Goal: Task Accomplishment & Management: Manage account settings

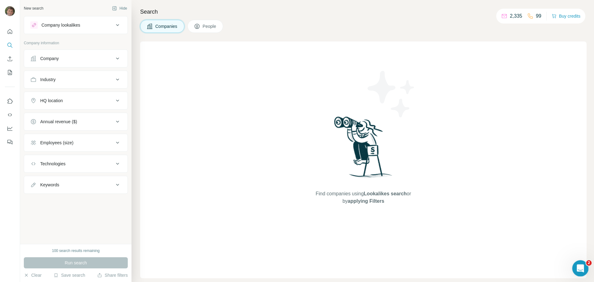
drag, startPoint x: 1147, startPoint y: 510, endPoint x: 580, endPoint y: 268, distance: 617.3
click at [580, 268] on icon "Open Intercom Messenger" at bounding box center [579, 267] width 4 height 5
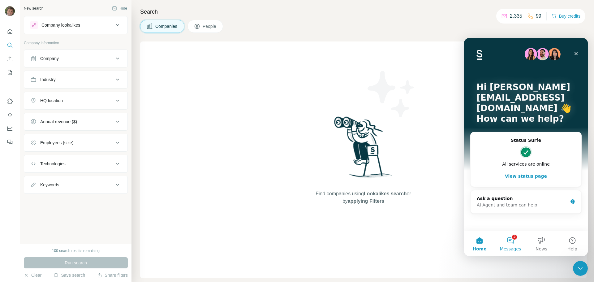
click at [512, 239] on button "2 Messages" at bounding box center [510, 243] width 31 height 25
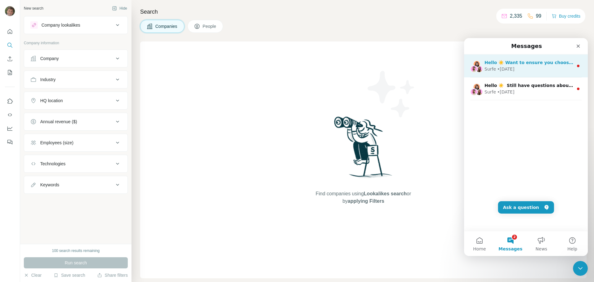
click at [508, 70] on div "• 5w ago" at bounding box center [505, 69] width 17 height 6
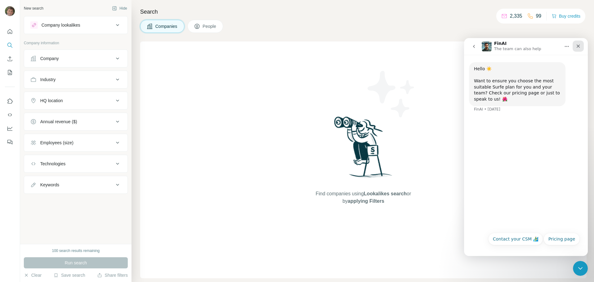
click at [579, 47] on icon "Close" at bounding box center [578, 46] width 5 height 5
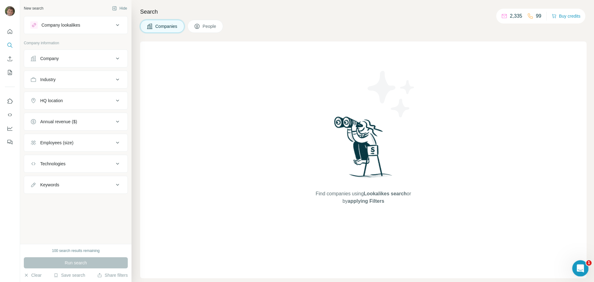
click at [578, 266] on icon "Open Intercom Messenger" at bounding box center [579, 267] width 10 height 10
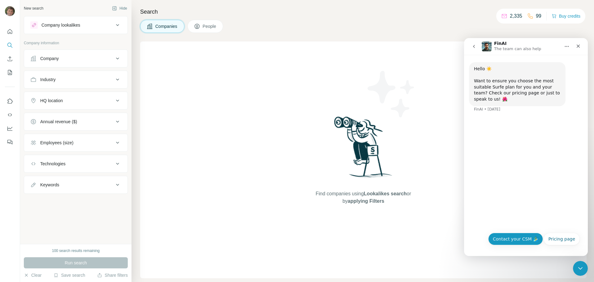
click at [519, 240] on button "Contact your CSM 🏄‍♂️" at bounding box center [515, 239] width 55 height 12
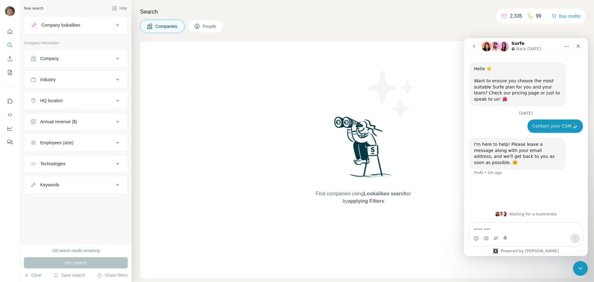
click at [488, 226] on textarea "Message…" at bounding box center [525, 228] width 113 height 11
click at [389, 48] on div "Find companies using Lookalikes search or by applying Filters" at bounding box center [363, 159] width 111 height 237
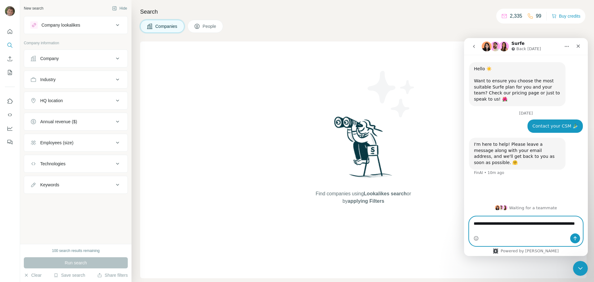
click at [516, 230] on textarea "**********" at bounding box center [525, 225] width 113 height 17
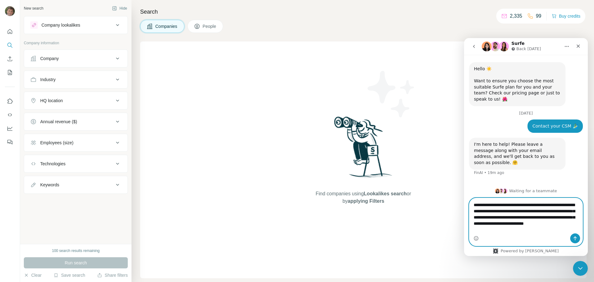
click at [532, 213] on textarea "**********" at bounding box center [525, 215] width 113 height 35
click at [515, 230] on textarea "**********" at bounding box center [525, 215] width 113 height 35
type textarea "**********"
click at [575, 236] on icon "Send a message…" at bounding box center [575, 238] width 5 height 5
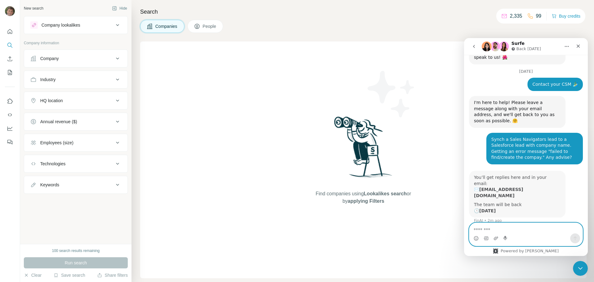
scroll to position [41, 0]
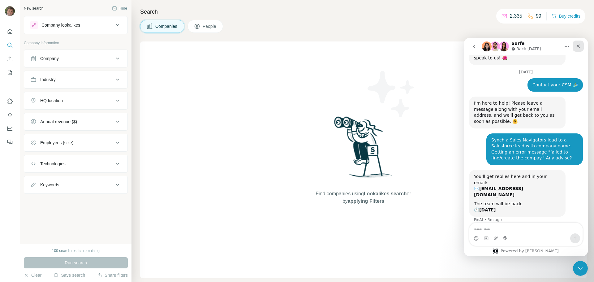
click at [579, 45] on icon "Close" at bounding box center [578, 46] width 5 height 5
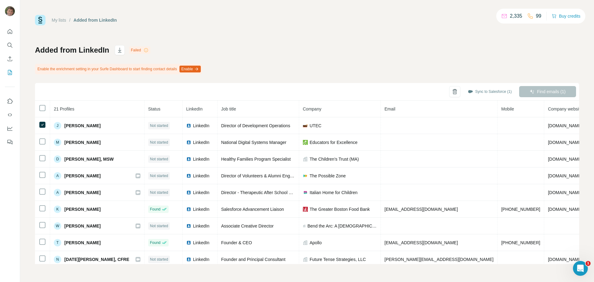
click at [201, 68] on button "Enable" at bounding box center [189, 69] width 21 height 7
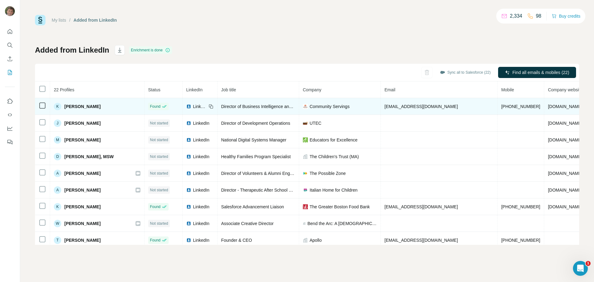
click at [344, 105] on div "Community Servings" at bounding box center [340, 106] width 74 height 6
click at [341, 108] on div "Community Servings" at bounding box center [340, 106] width 74 height 6
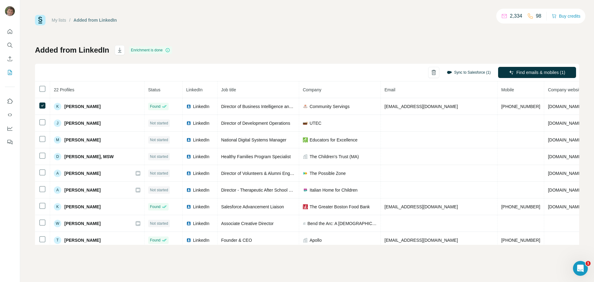
click at [469, 73] on button "Sync to Salesforce (1)" at bounding box center [468, 72] width 53 height 9
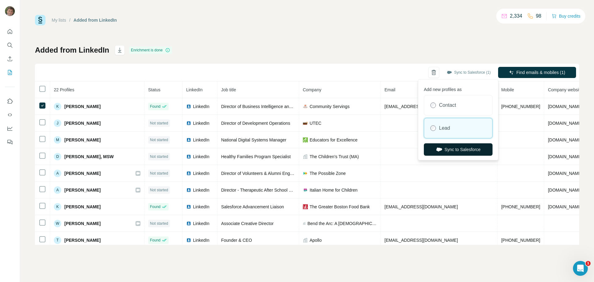
click at [448, 148] on button "Sync to Salesforce" at bounding box center [458, 149] width 69 height 12
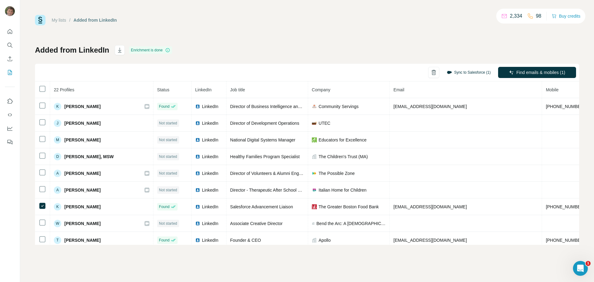
click at [462, 73] on button "Sync to Salesforce (1)" at bounding box center [468, 72] width 53 height 9
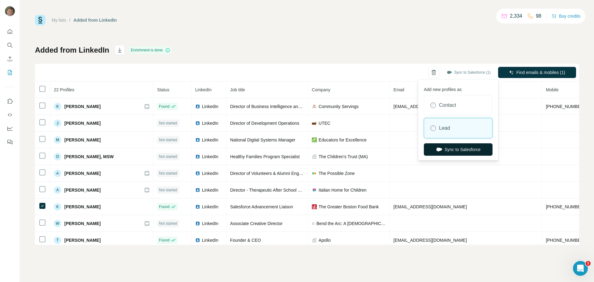
click at [452, 147] on button "Sync to Salesforce" at bounding box center [458, 149] width 69 height 12
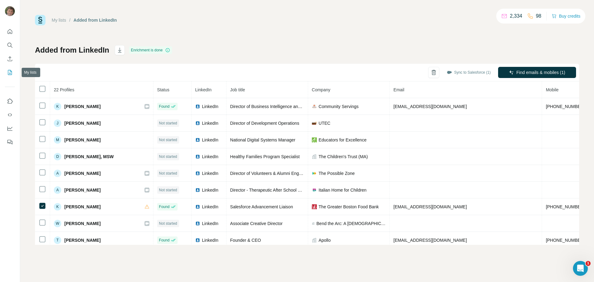
click at [10, 71] on icon "My lists" at bounding box center [10, 72] width 6 height 6
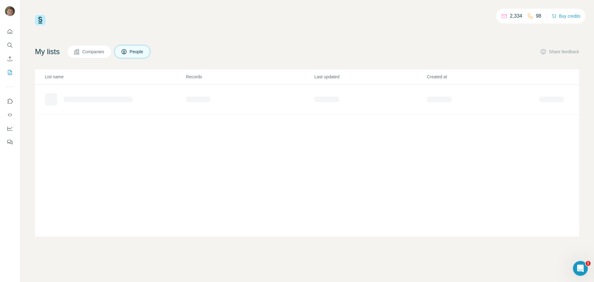
click at [98, 99] on div at bounding box center [97, 100] width 69 height 6
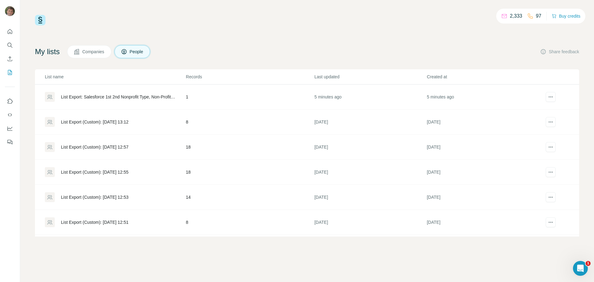
click at [83, 97] on div "List Export: Salesforce 1st 2nd Nonprofit Type, Non-Profit Industry, "Salesfore…" at bounding box center [118, 97] width 114 height 6
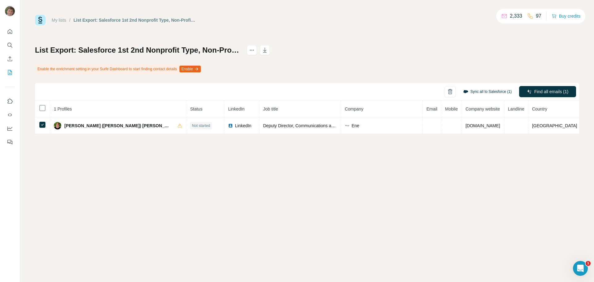
drag, startPoint x: 474, startPoint y: 92, endPoint x: 464, endPoint y: 90, distance: 10.7
click at [474, 92] on button "Sync all to Salesforce (1)" at bounding box center [487, 91] width 57 height 9
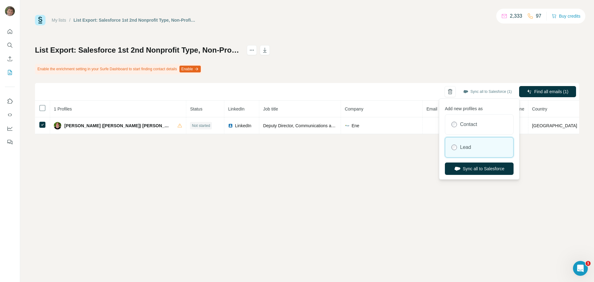
click at [464, 166] on button "Sync all to Salesforce" at bounding box center [479, 168] width 69 height 12
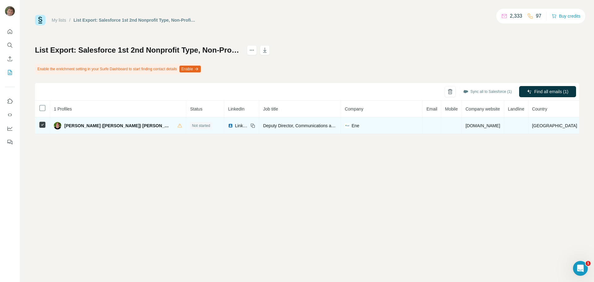
click at [192, 125] on span "Not started" at bounding box center [201, 126] width 18 height 6
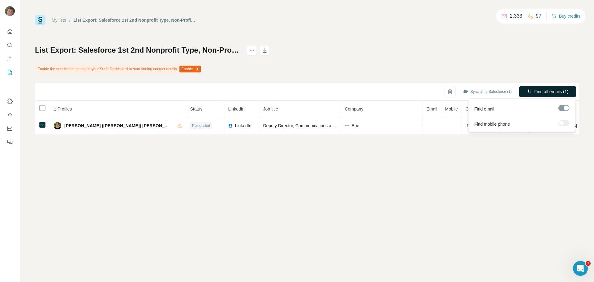
click at [547, 90] on span "Find all emails (1)" at bounding box center [551, 91] width 34 height 6
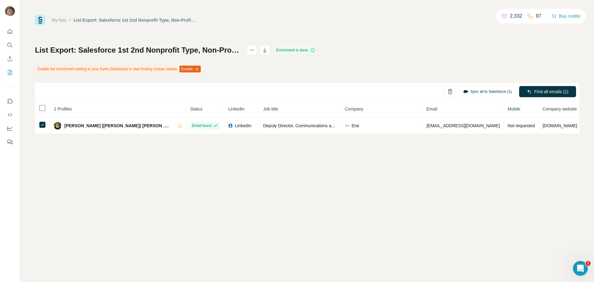
click at [475, 91] on button "Sync all to Salesforce (1)" at bounding box center [487, 91] width 57 height 9
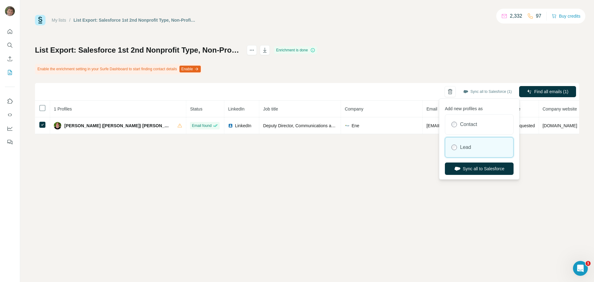
click at [460, 166] on button "Sync all to Salesforce" at bounding box center [479, 168] width 69 height 12
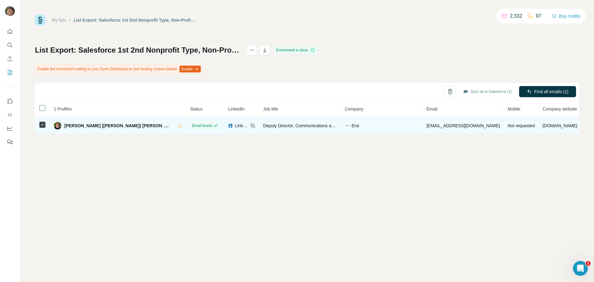
click at [508, 126] on span "Not requested" at bounding box center [521, 125] width 27 height 5
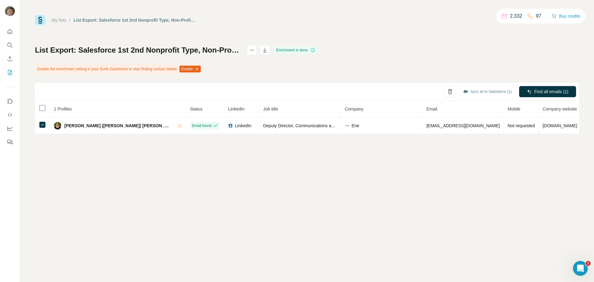
click at [201, 68] on button "Enable" at bounding box center [189, 69] width 21 height 7
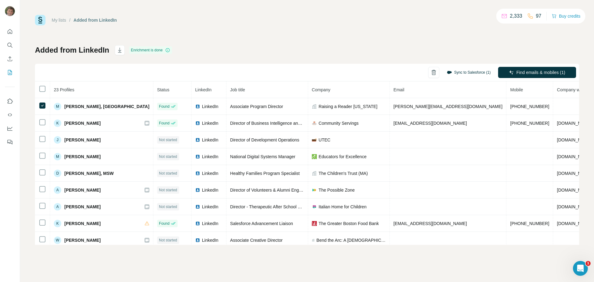
click at [466, 71] on button "Sync to Salesforce (1)" at bounding box center [468, 72] width 53 height 9
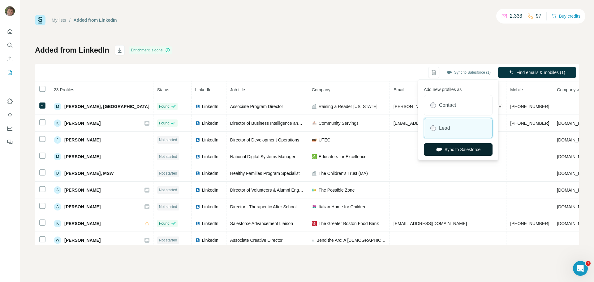
click at [452, 149] on button "Sync to Salesforce" at bounding box center [458, 149] width 69 height 12
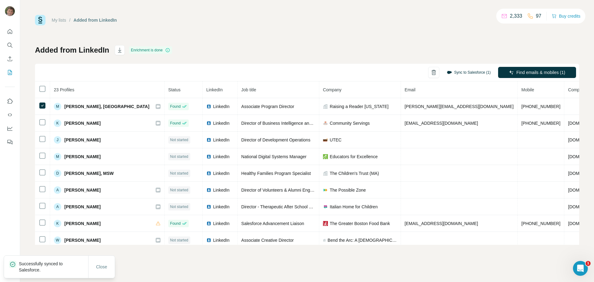
click at [459, 72] on button "Sync to Salesforce (1)" at bounding box center [468, 72] width 53 height 9
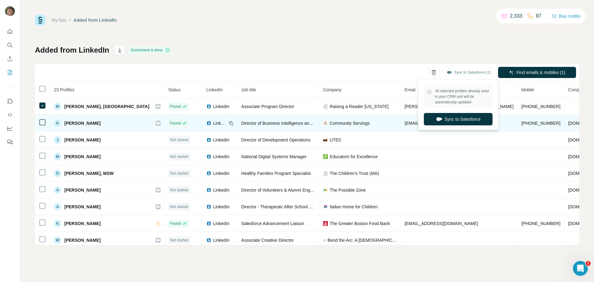
click at [449, 117] on button "Sync to Salesforce" at bounding box center [458, 119] width 69 height 12
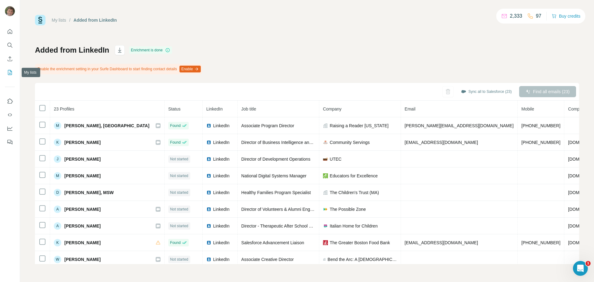
click at [13, 72] on icon "My lists" at bounding box center [10, 72] width 6 height 6
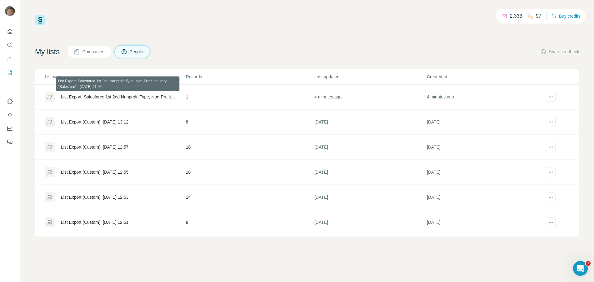
click at [105, 95] on div "List Export: Salesforce 1st 2nd Nonprofit Type, Non-Profit Industry, "Salesfore…" at bounding box center [118, 97] width 114 height 6
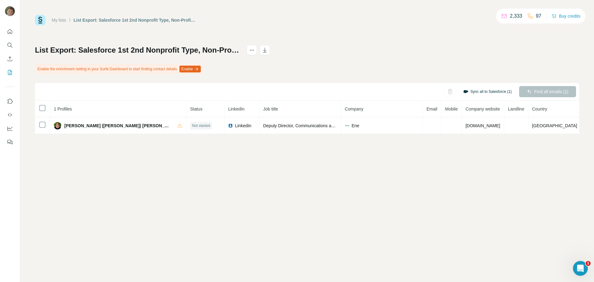
click at [475, 90] on button "Sync all to Salesforce (1)" at bounding box center [487, 91] width 57 height 9
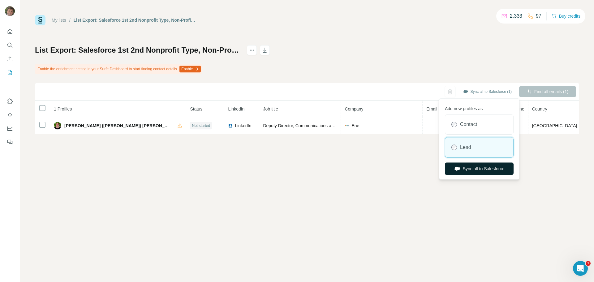
click at [465, 170] on button "Sync all to Salesforce" at bounding box center [479, 168] width 69 height 12
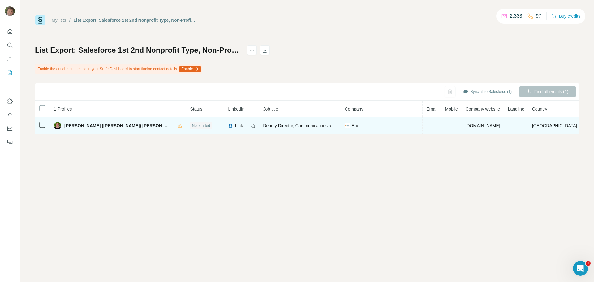
click at [351, 126] on span "Ene" at bounding box center [355, 126] width 8 height 6
click at [345, 127] on img at bounding box center [347, 125] width 5 height 5
click at [345, 126] on img at bounding box center [347, 125] width 5 height 5
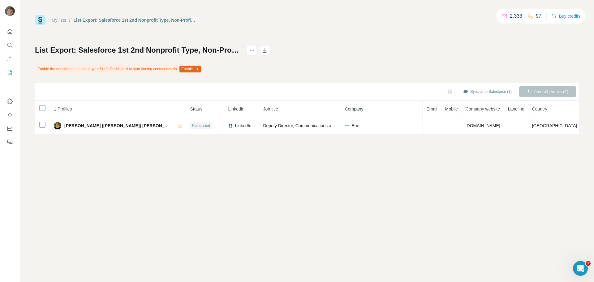
click at [201, 68] on button "Enable" at bounding box center [189, 69] width 21 height 7
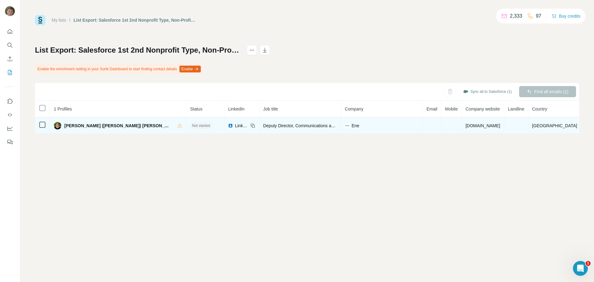
click at [136, 125] on div "[PERSON_NAME] ([PERSON_NAME]) [PERSON_NAME]" at bounding box center [118, 125] width 128 height 7
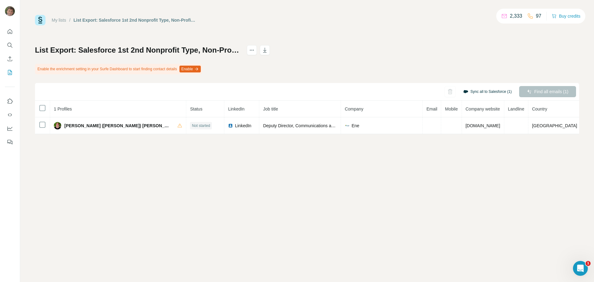
click at [482, 90] on button "Sync all to Salesforce (1)" at bounding box center [487, 91] width 57 height 9
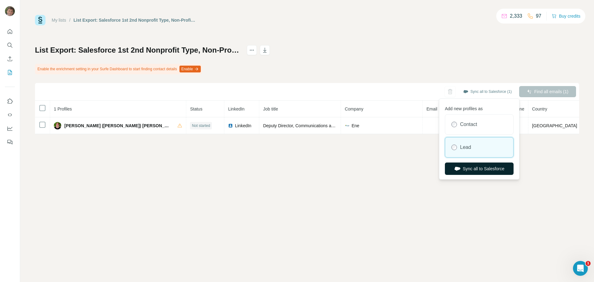
click at [461, 167] on button "Sync all to Salesforce" at bounding box center [479, 168] width 69 height 12
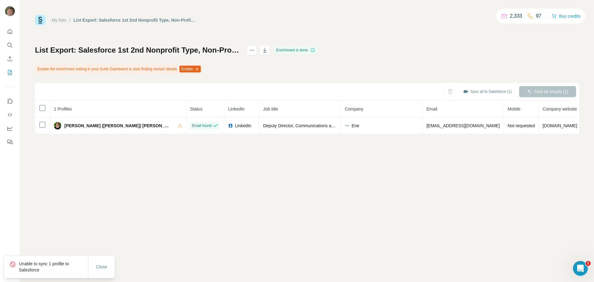
click at [541, 91] on div "Find all emails (1)" at bounding box center [547, 91] width 57 height 11
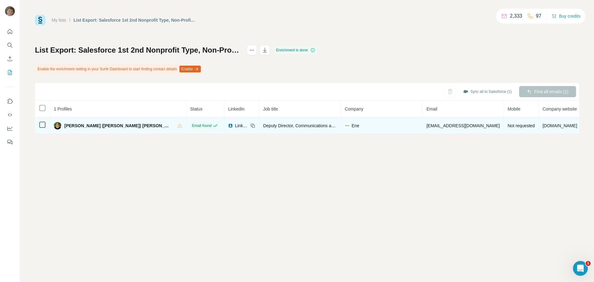
click at [96, 127] on span "Samantha (Buntich) Beairsto" at bounding box center [117, 126] width 107 height 6
click at [235, 124] on span "LinkedIn" at bounding box center [242, 126] width 14 height 6
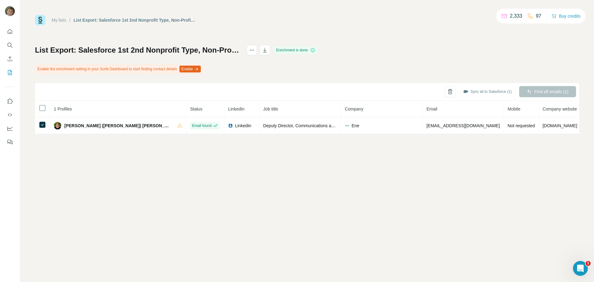
click at [317, 49] on div "Enrichment is done" at bounding box center [295, 49] width 43 height 7
click at [201, 71] on button "Enable" at bounding box center [189, 69] width 21 height 7
click at [13, 32] on button "Quick start" at bounding box center [10, 31] width 10 height 11
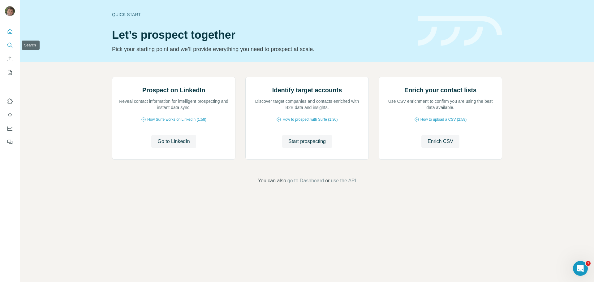
click at [11, 44] on icon "Search" at bounding box center [9, 45] width 4 height 4
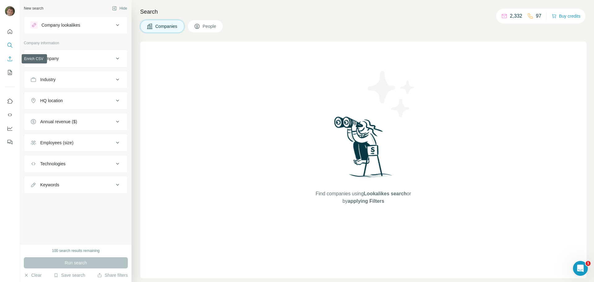
click at [10, 58] on icon "Enrich CSV" at bounding box center [10, 58] width 5 height 5
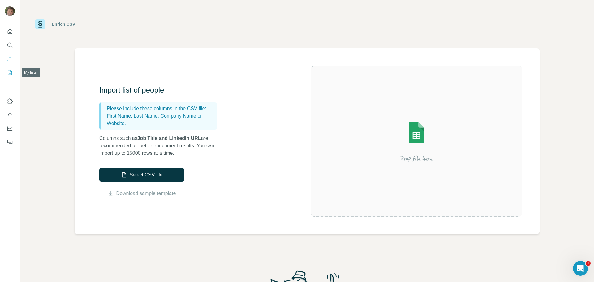
click at [10, 71] on icon "My lists" at bounding box center [10, 72] width 6 height 6
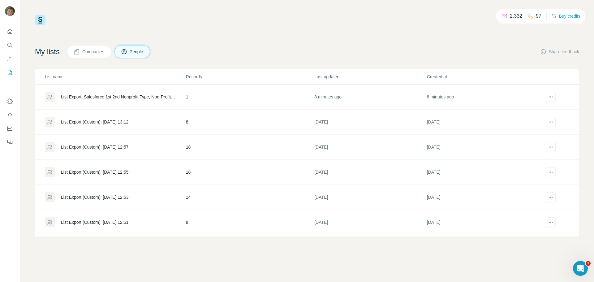
click at [83, 122] on div "List Export (Custom): [DATE] 13:12" at bounding box center [94, 122] width 67 height 6
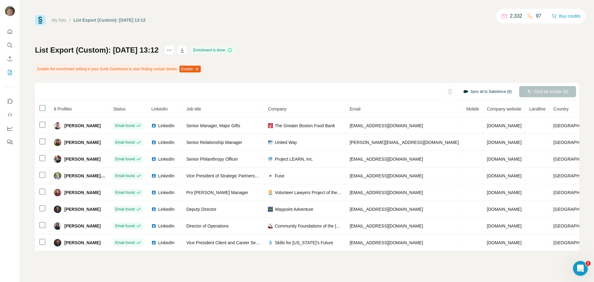
click at [481, 91] on button "Sync all to Salesforce (8)" at bounding box center [487, 91] width 57 height 9
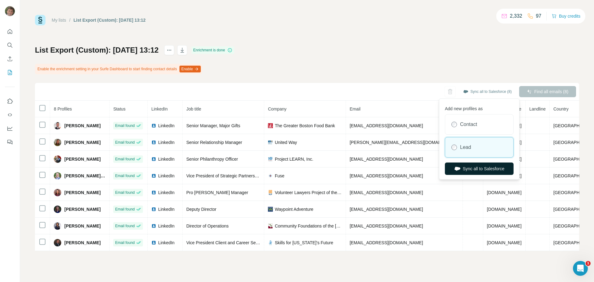
click at [465, 170] on button "Sync all to Salesforce" at bounding box center [479, 168] width 69 height 12
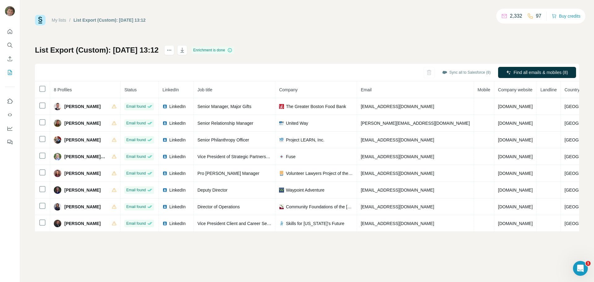
click at [199, 24] on div "My lists / List Export (Custom): 26/08/2025 13:12 2,332 97 Buy credits" at bounding box center [307, 20] width 544 height 11
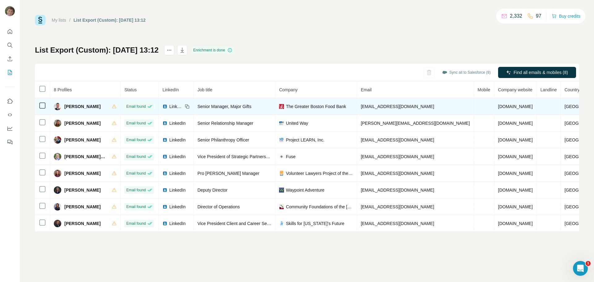
click at [86, 108] on span "Aidan Hartigan" at bounding box center [82, 106] width 36 height 6
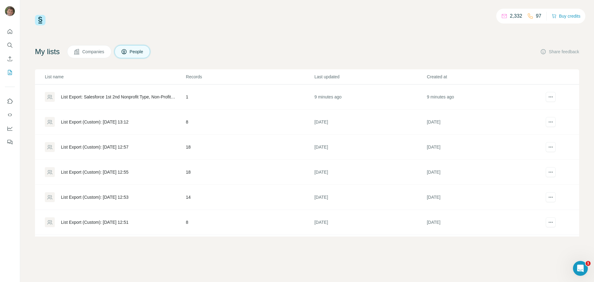
click at [128, 123] on div "List Export (Custom): [DATE] 13:12" at bounding box center [94, 122] width 67 height 6
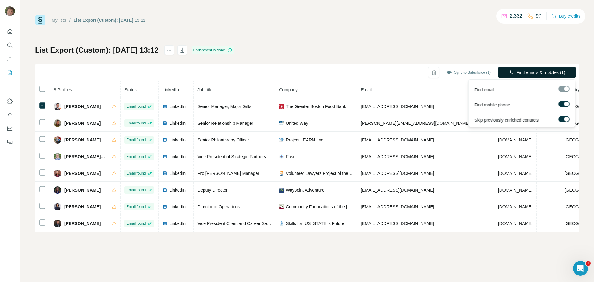
click at [534, 71] on span "Find emails & mobiles (1)" at bounding box center [540, 72] width 49 height 6
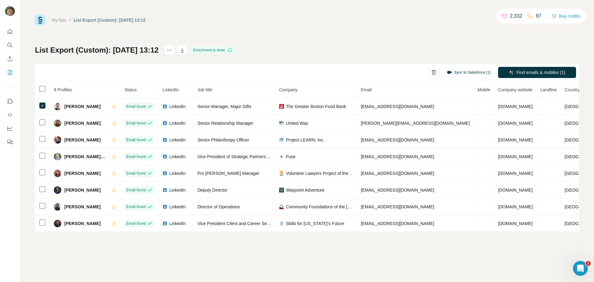
click at [458, 72] on button "Sync to Salesforce (1)" at bounding box center [468, 72] width 53 height 9
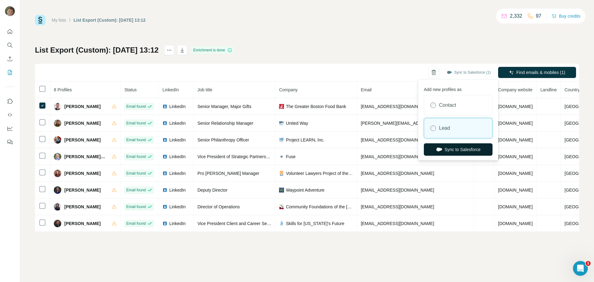
click at [453, 149] on button "Sync to Salesforce" at bounding box center [458, 149] width 69 height 12
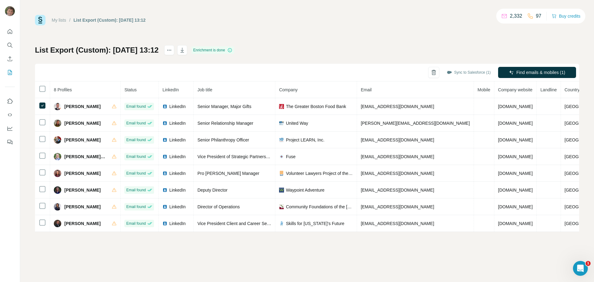
click at [36, 266] on div "Unable to sync 1 profile to Salesforce" at bounding box center [46, 273] width 84 height 22
click at [9, 33] on icon "Quick start" at bounding box center [10, 31] width 6 height 6
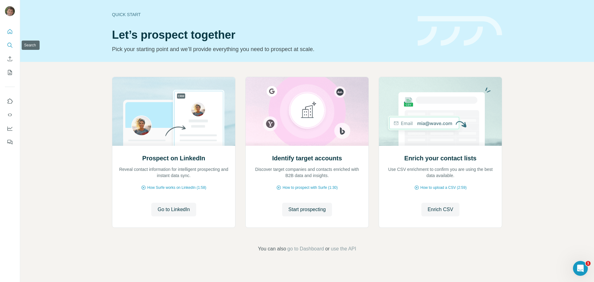
click at [11, 44] on icon "Search" at bounding box center [10, 45] width 6 height 6
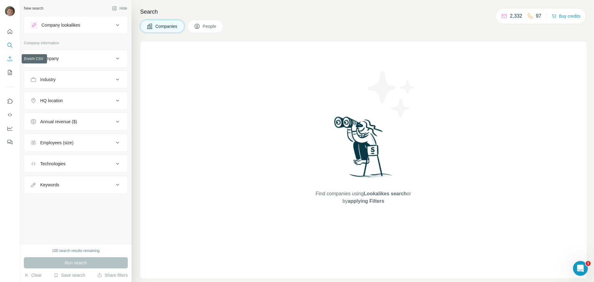
click at [10, 59] on icon "Enrich CSV" at bounding box center [10, 58] width 5 height 5
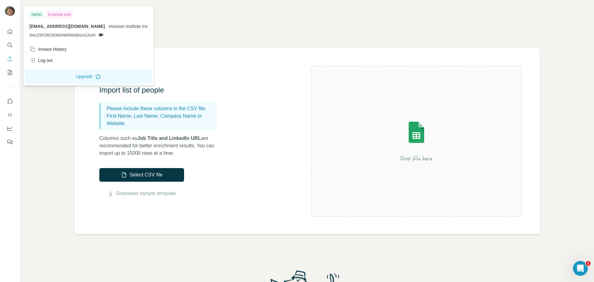
click at [10, 11] on img at bounding box center [10, 11] width 10 height 10
click at [8, 28] on button "Quick start" at bounding box center [10, 31] width 10 height 11
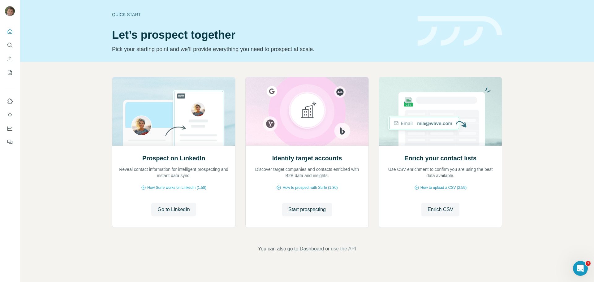
click at [305, 248] on span "go to Dashboard" at bounding box center [305, 248] width 37 height 7
click at [11, 44] on icon "Search" at bounding box center [10, 45] width 6 height 6
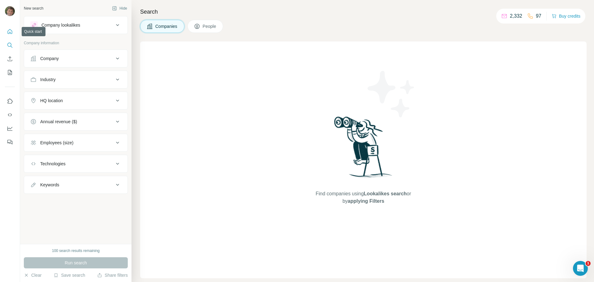
click at [7, 31] on icon "Quick start" at bounding box center [10, 31] width 6 height 6
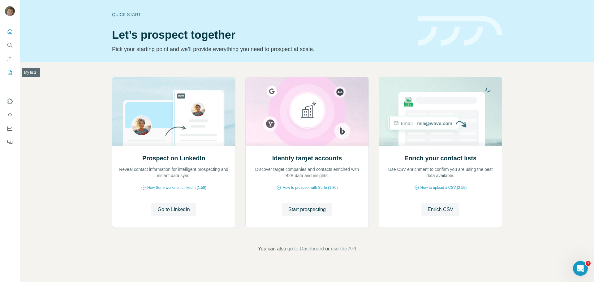
click at [13, 71] on button "My lists" at bounding box center [10, 72] width 10 height 11
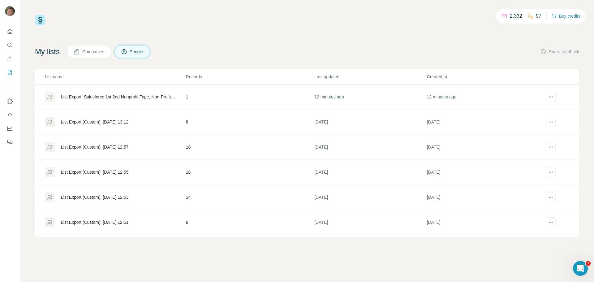
click at [511, 15] on p "2,332" at bounding box center [516, 15] width 12 height 7
click at [291, 42] on div "2,332 97 Buy credits My lists Companies People Share feedback List name Records…" at bounding box center [307, 125] width 544 height 221
click at [41, 19] on img at bounding box center [40, 20] width 11 height 11
click at [41, 20] on img at bounding box center [40, 20] width 11 height 11
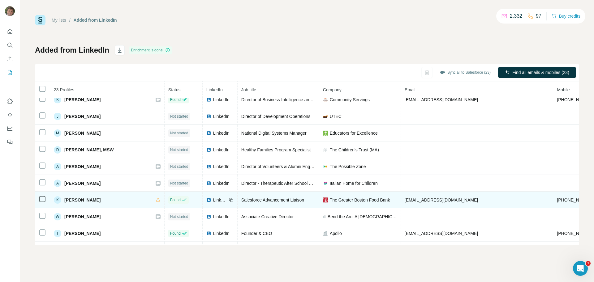
scroll to position [54, 0]
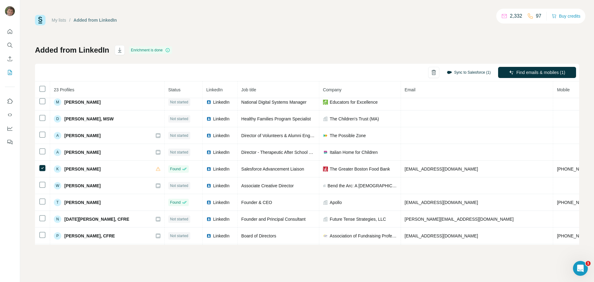
click at [465, 72] on button "Sync to Salesforce (1)" at bounding box center [468, 72] width 53 height 9
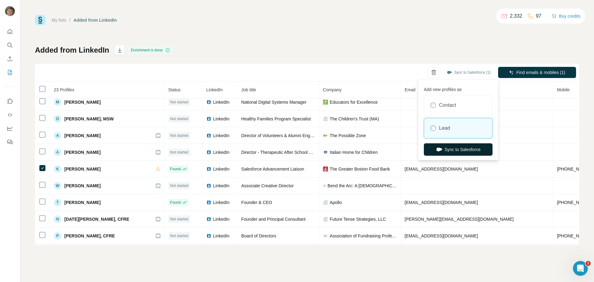
click at [450, 147] on button "Sync to Salesforce" at bounding box center [458, 149] width 69 height 12
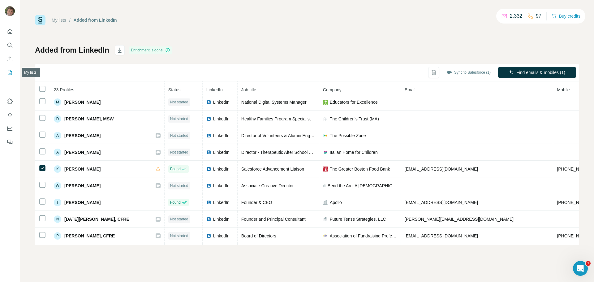
click at [9, 71] on icon "My lists" at bounding box center [10, 72] width 6 height 6
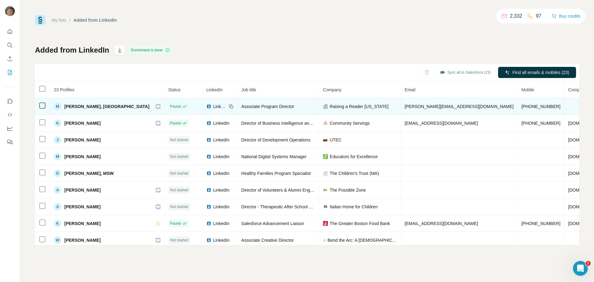
click at [71, 107] on span "[PERSON_NAME], [GEOGRAPHIC_DATA]" at bounding box center [106, 106] width 85 height 6
click at [63, 106] on div "M [PERSON_NAME], [GEOGRAPHIC_DATA]" at bounding box center [102, 106] width 96 height 7
click at [243, 104] on span "Associate Program Director" at bounding box center [267, 106] width 53 height 5
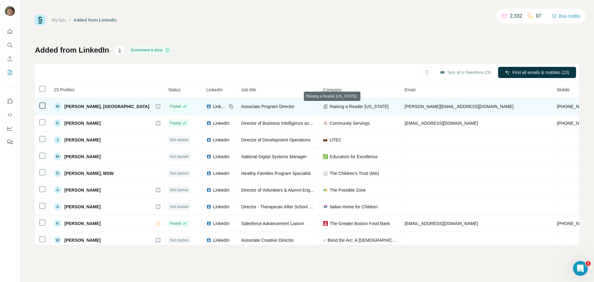
click at [333, 105] on span "Raising a Reader [US_STATE]" at bounding box center [359, 106] width 59 height 6
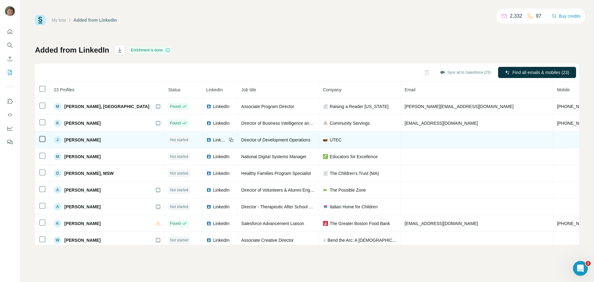
click at [76, 142] on span "[PERSON_NAME]" at bounding box center [82, 140] width 36 height 6
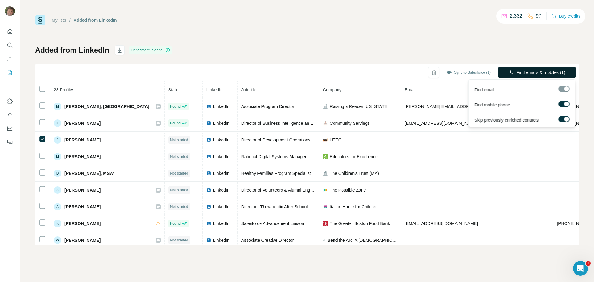
click at [524, 70] on span "Find emails & mobiles (1)" at bounding box center [540, 72] width 49 height 6
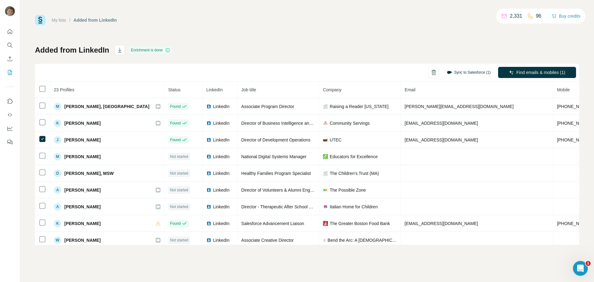
click at [456, 72] on button "Sync to Salesforce (1)" at bounding box center [468, 72] width 53 height 9
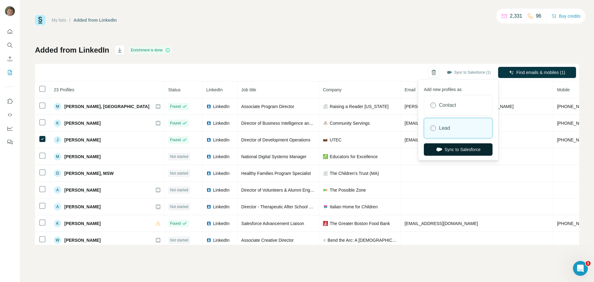
click at [450, 149] on button "Sync to Salesforce" at bounding box center [458, 149] width 69 height 12
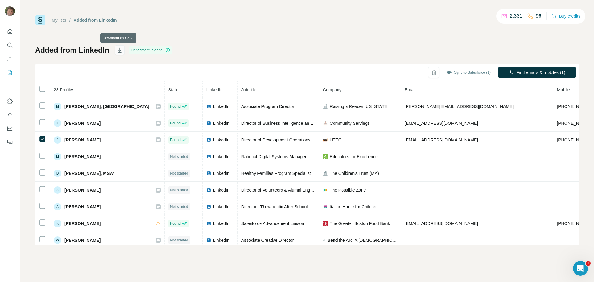
click at [118, 51] on icon "button" at bounding box center [120, 50] width 6 height 6
click at [9, 58] on icon "Enrich CSV" at bounding box center [10, 59] width 6 height 6
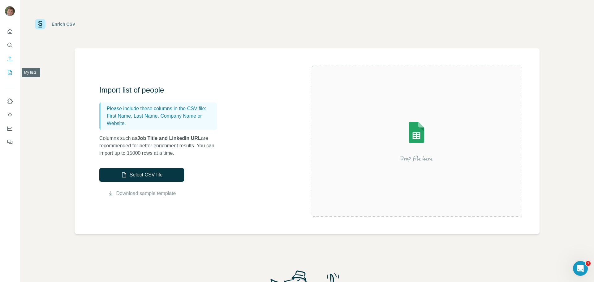
click at [11, 72] on icon "My lists" at bounding box center [10, 72] width 6 height 6
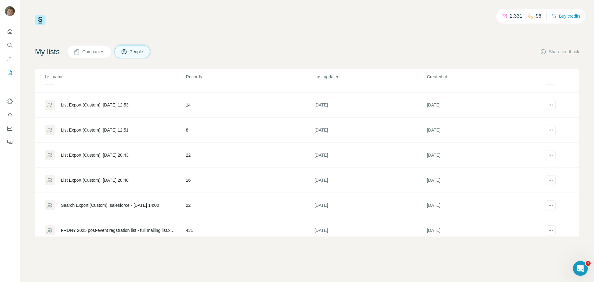
scroll to position [99, 0]
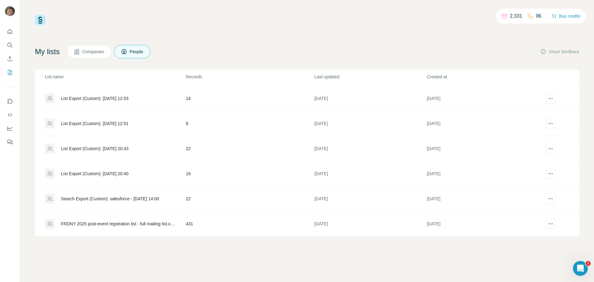
click at [102, 148] on div "List Export (Custom): 25/08/2025 20:43" at bounding box center [94, 148] width 67 height 6
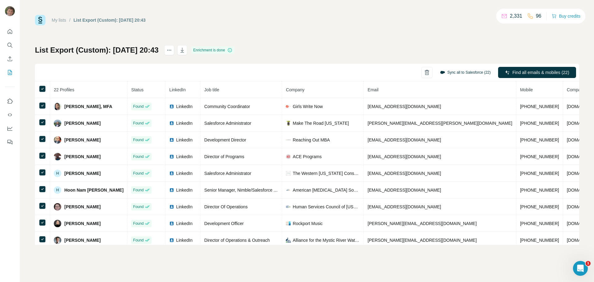
click at [459, 71] on button "Sync all to Salesforce (22)" at bounding box center [465, 72] width 59 height 9
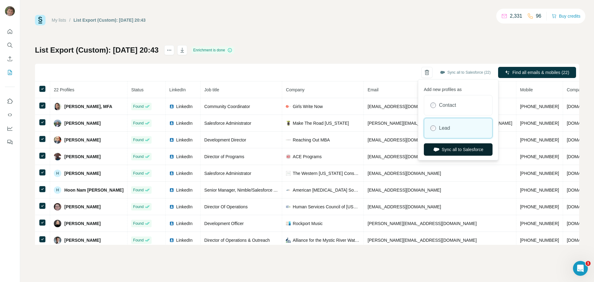
click at [445, 149] on button "Sync all to Salesforce" at bounding box center [458, 149] width 69 height 12
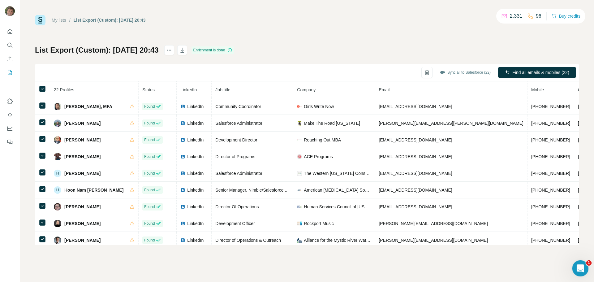
click at [581, 266] on icon "Open Intercom Messenger" at bounding box center [579, 267] width 10 height 10
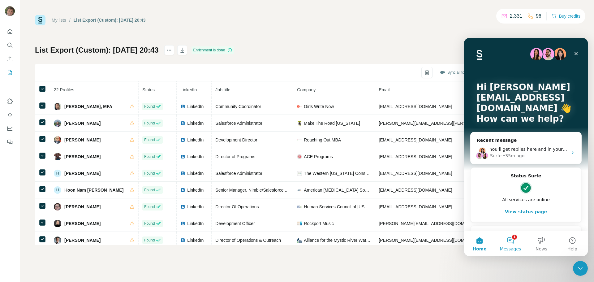
click at [511, 239] on button "1 Messages" at bounding box center [510, 243] width 31 height 25
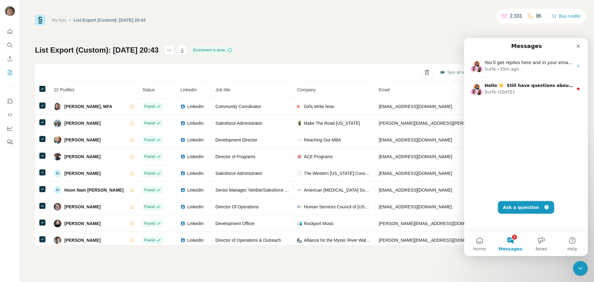
click at [517, 207] on button "Ask a question" at bounding box center [526, 207] width 56 height 12
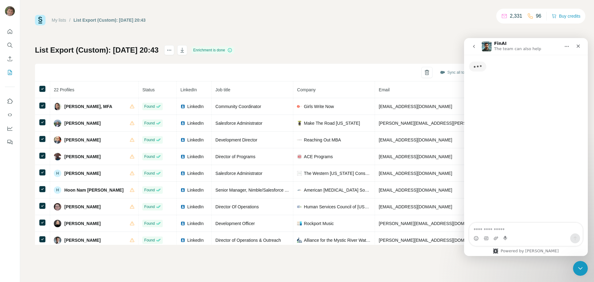
click at [490, 231] on textarea "Ask a question…" at bounding box center [525, 228] width 113 height 11
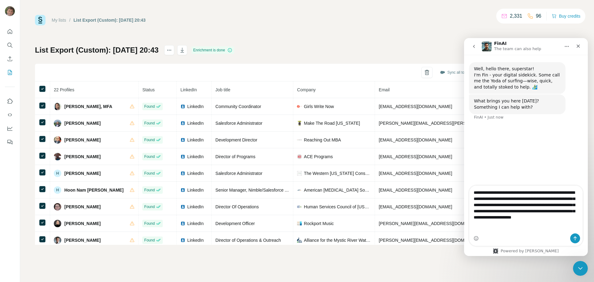
type textarea "**********"
click at [575, 238] on icon "Send a message…" at bounding box center [575, 238] width 5 height 5
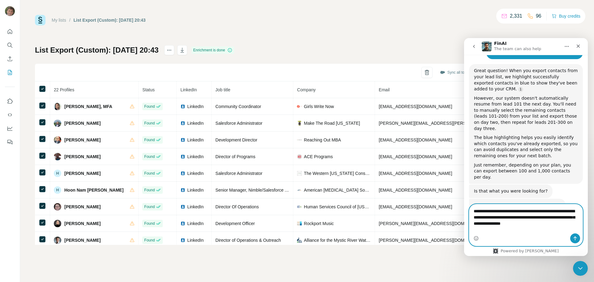
scroll to position [115, 0]
type textarea "**********"
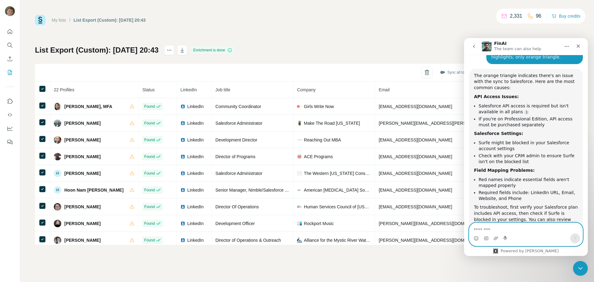
scroll to position [344, 0]
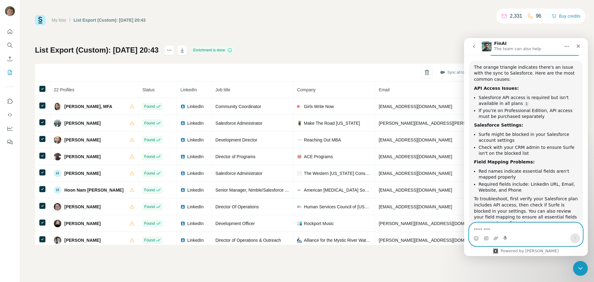
click at [479, 228] on textarea "Message…" at bounding box center [525, 228] width 113 height 11
type textarea "****"
click at [576, 237] on icon "Send a message…" at bounding box center [575, 238] width 5 height 5
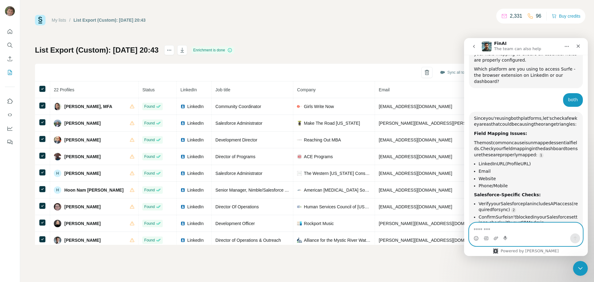
scroll to position [519, 0]
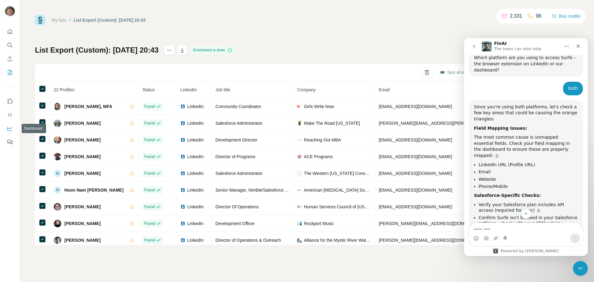
click at [8, 128] on icon "Dashboard" at bounding box center [10, 128] width 6 height 6
click at [232, 30] on div "My lists / List Export (Custom): 25/08/2025 20:43 2,331 96 Buy credits List Exp…" at bounding box center [307, 130] width 544 height 230
click at [8, 141] on icon "Feedback" at bounding box center [10, 142] width 6 height 6
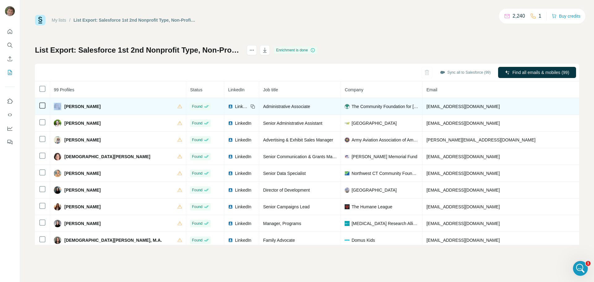
click at [39, 105] on div at bounding box center [42, 105] width 7 height 7
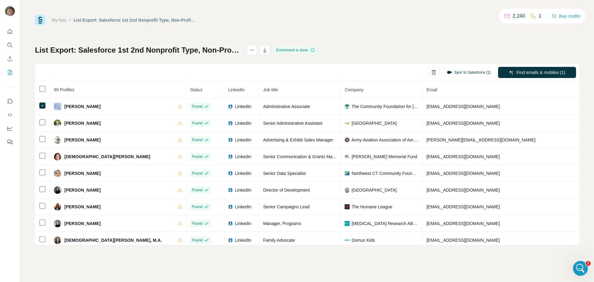
click at [455, 72] on button "Sync to Salesforce (1)" at bounding box center [468, 72] width 53 height 9
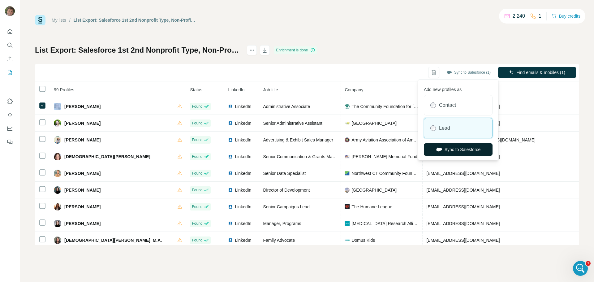
click at [443, 145] on button "Sync to Salesforce" at bounding box center [458, 149] width 69 height 12
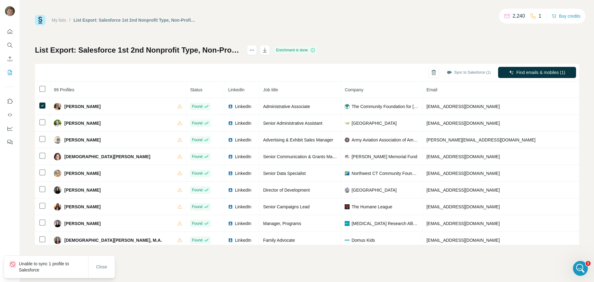
click at [54, 265] on p "Unable to sync 1 profile to Salesforce" at bounding box center [53, 266] width 69 height 12
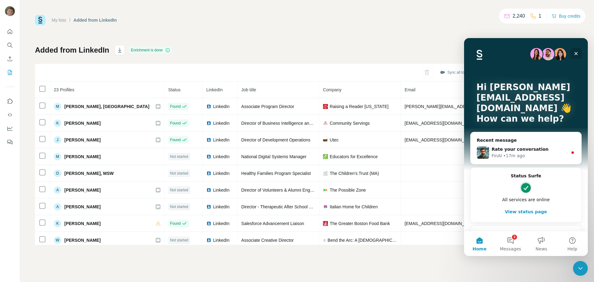
click at [578, 53] on icon "Close" at bounding box center [576, 53] width 5 height 5
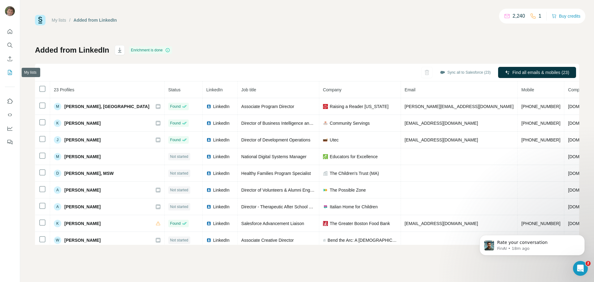
click at [10, 73] on icon "My lists" at bounding box center [10, 72] width 3 height 4
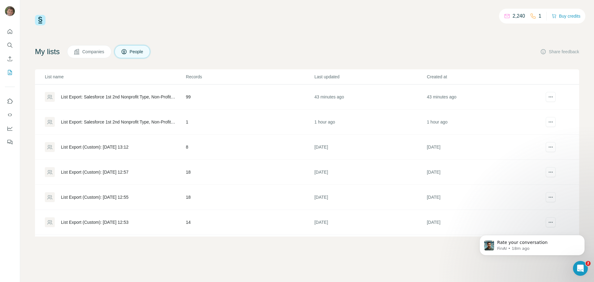
click at [99, 96] on div "List Export: Salesforce 1st 2nd Nonprofit Type, Non-Profit Industry, "Salesfore…" at bounding box center [118, 97] width 114 height 6
